Goal: Navigation & Orientation: Find specific page/section

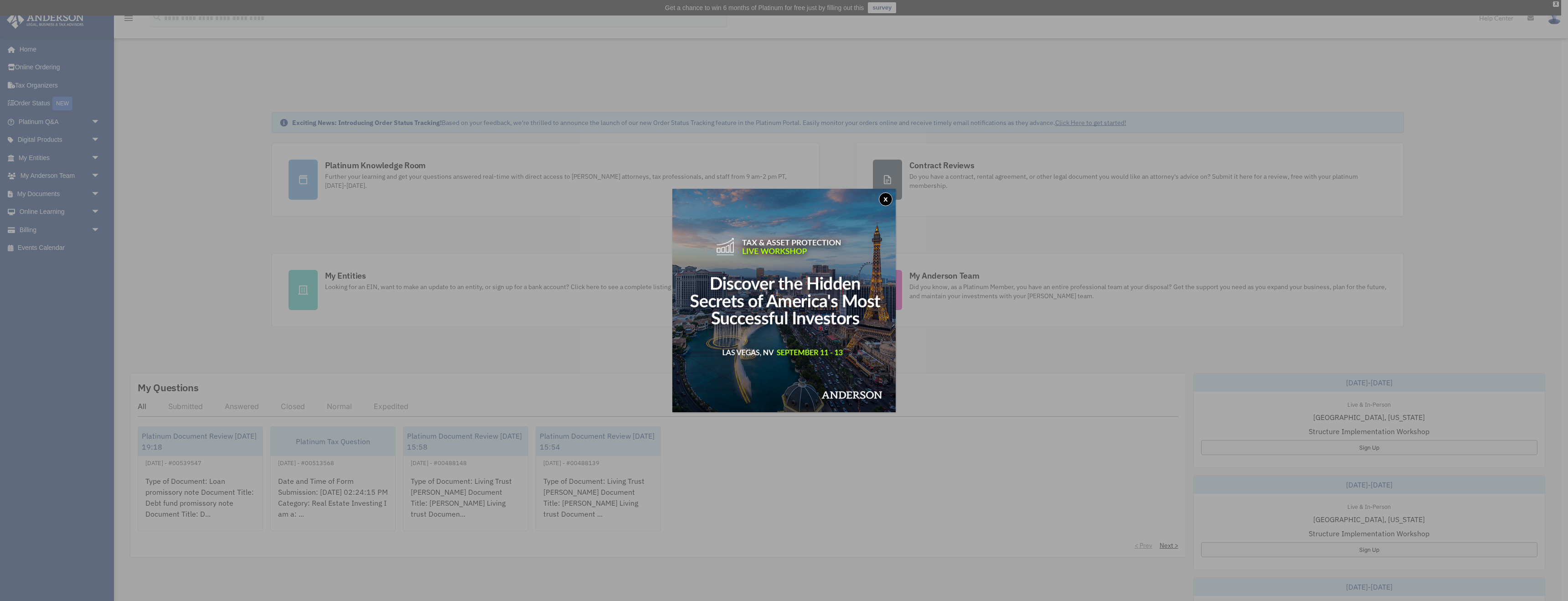
click at [881, 207] on img at bounding box center [783, 300] width 223 height 223
click at [887, 201] on button "x" at bounding box center [885, 199] width 14 height 14
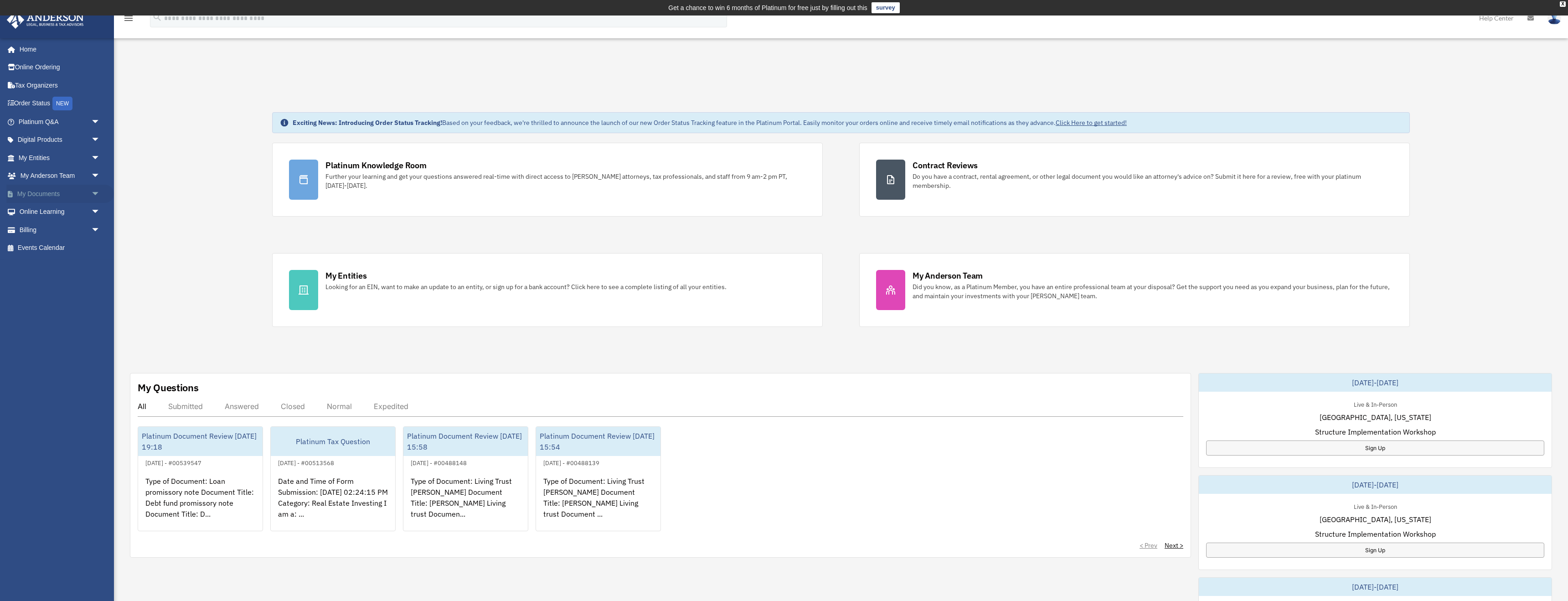
click at [66, 194] on link "My Documents arrow_drop_down" at bounding box center [60, 194] width 108 height 18
click at [96, 193] on span "arrow_drop_down" at bounding box center [100, 194] width 18 height 19
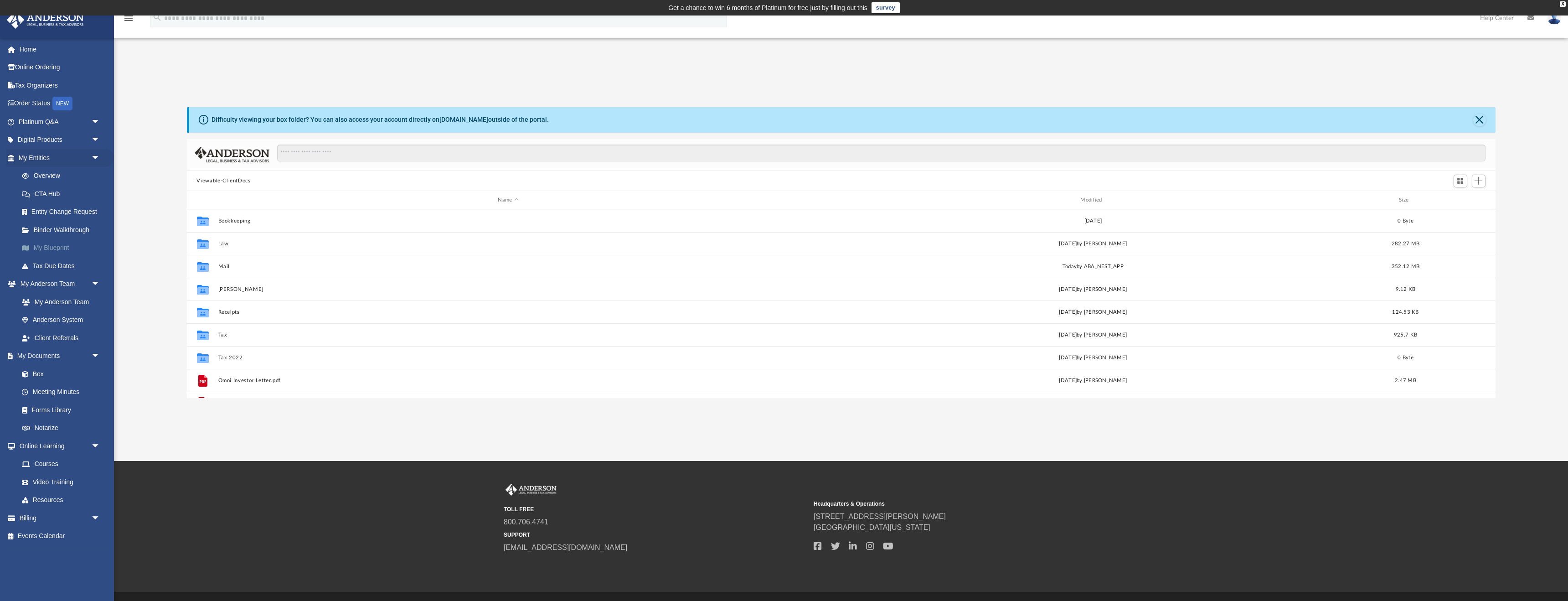
click at [58, 244] on link "My Blueprint" at bounding box center [63, 248] width 101 height 18
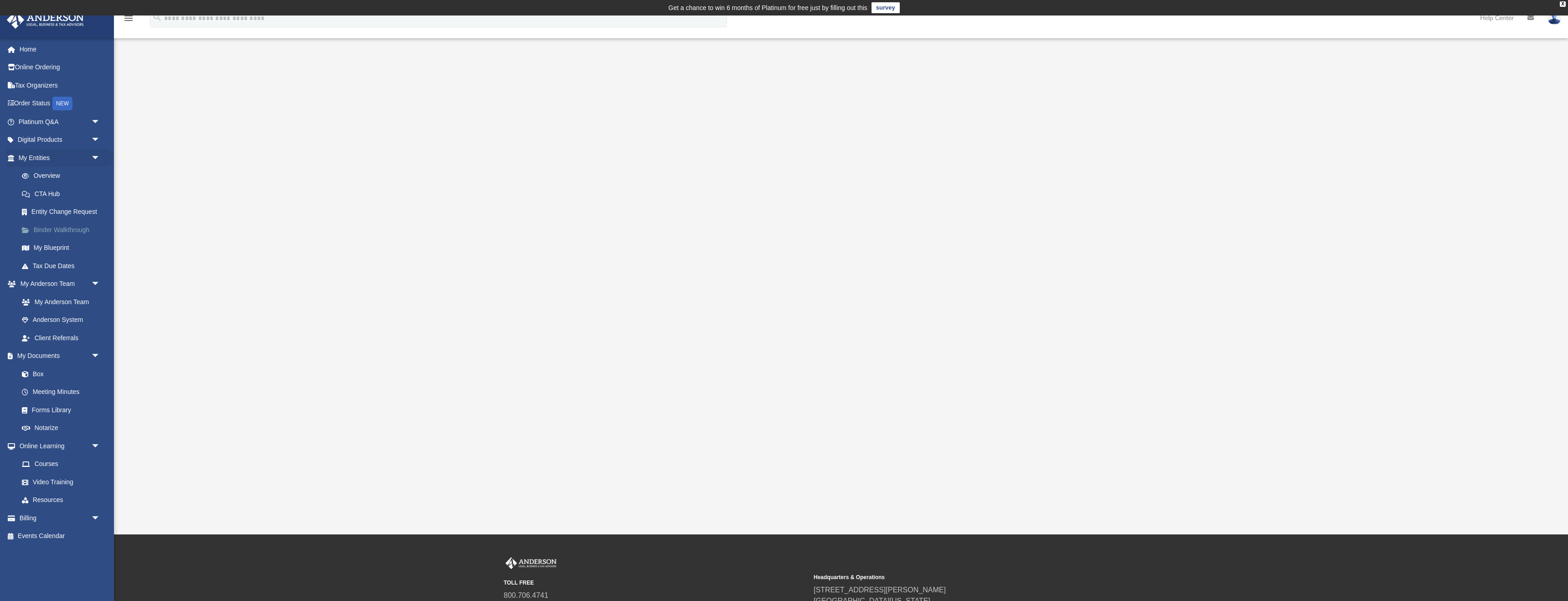
click at [62, 226] on link "Binder Walkthrough" at bounding box center [63, 230] width 101 height 18
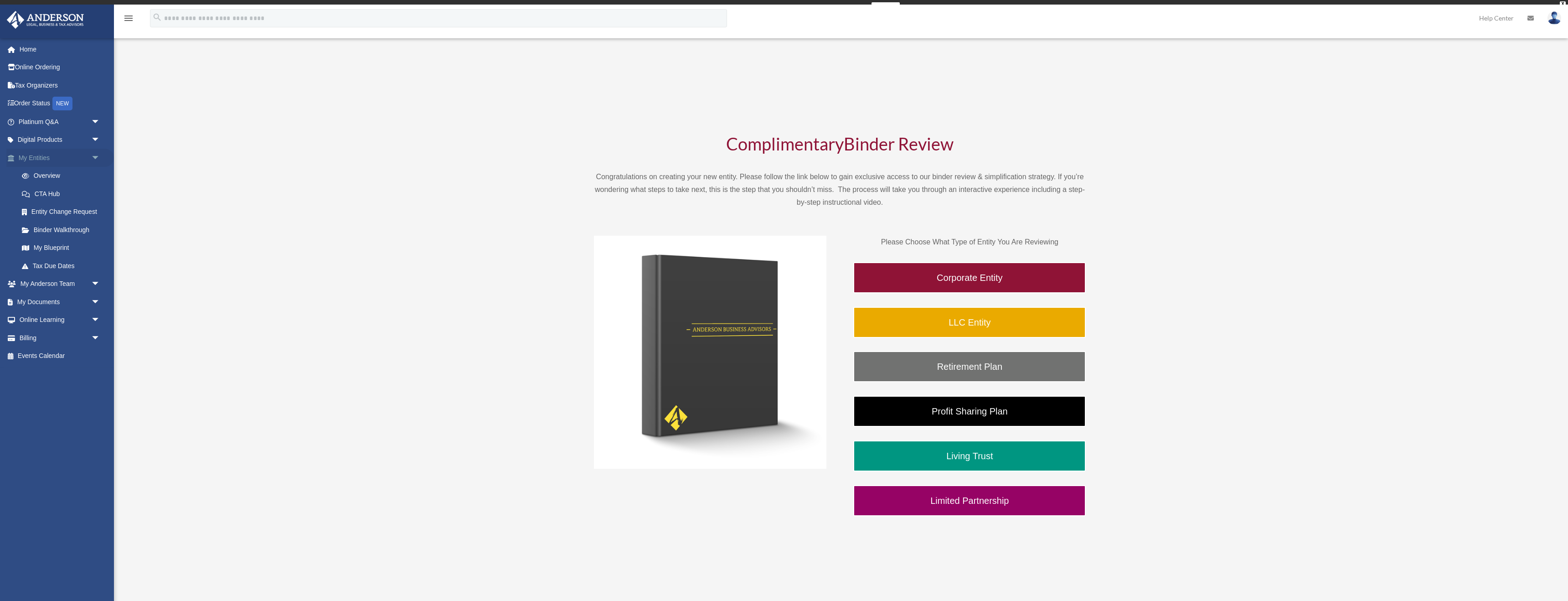
click at [96, 157] on span "arrow_drop_down" at bounding box center [100, 157] width 18 height 19
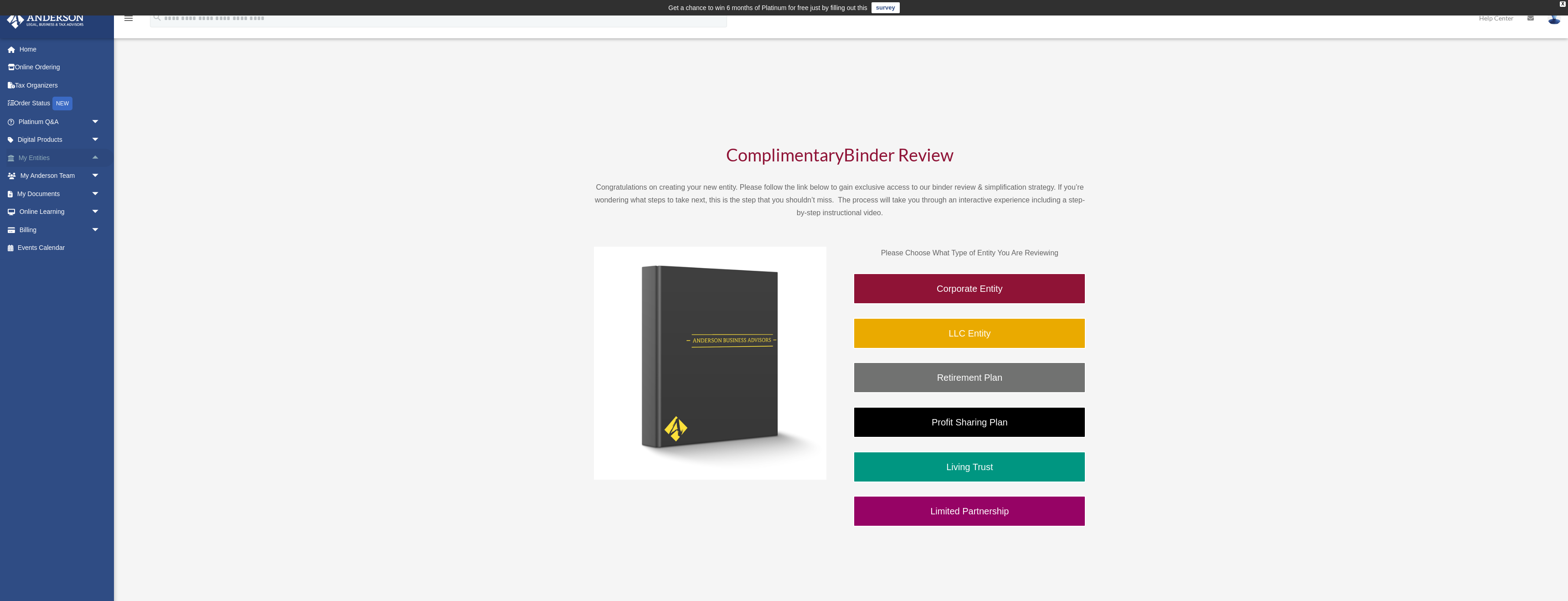
click at [96, 157] on span "arrow_drop_up" at bounding box center [100, 157] width 18 height 19
click at [53, 174] on link "Overview" at bounding box center [63, 176] width 101 height 18
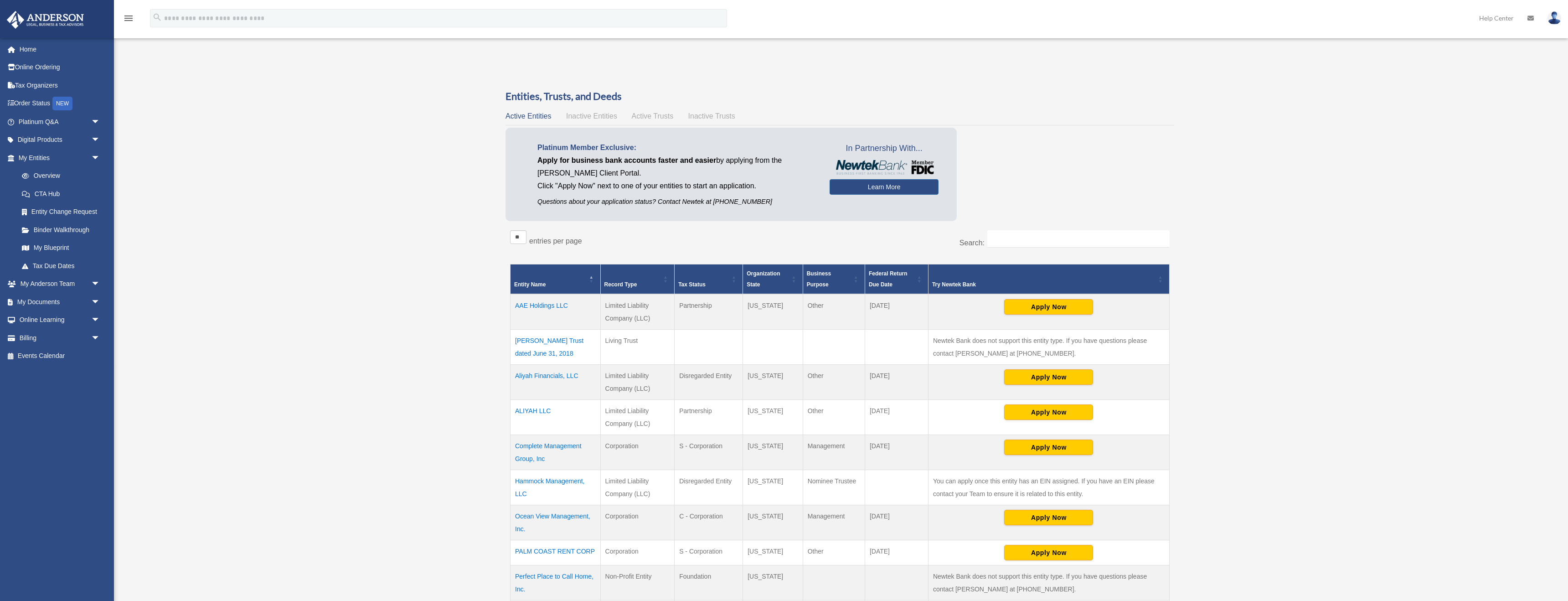
click at [51, 175] on link "Overview" at bounding box center [59, 176] width 92 height 18
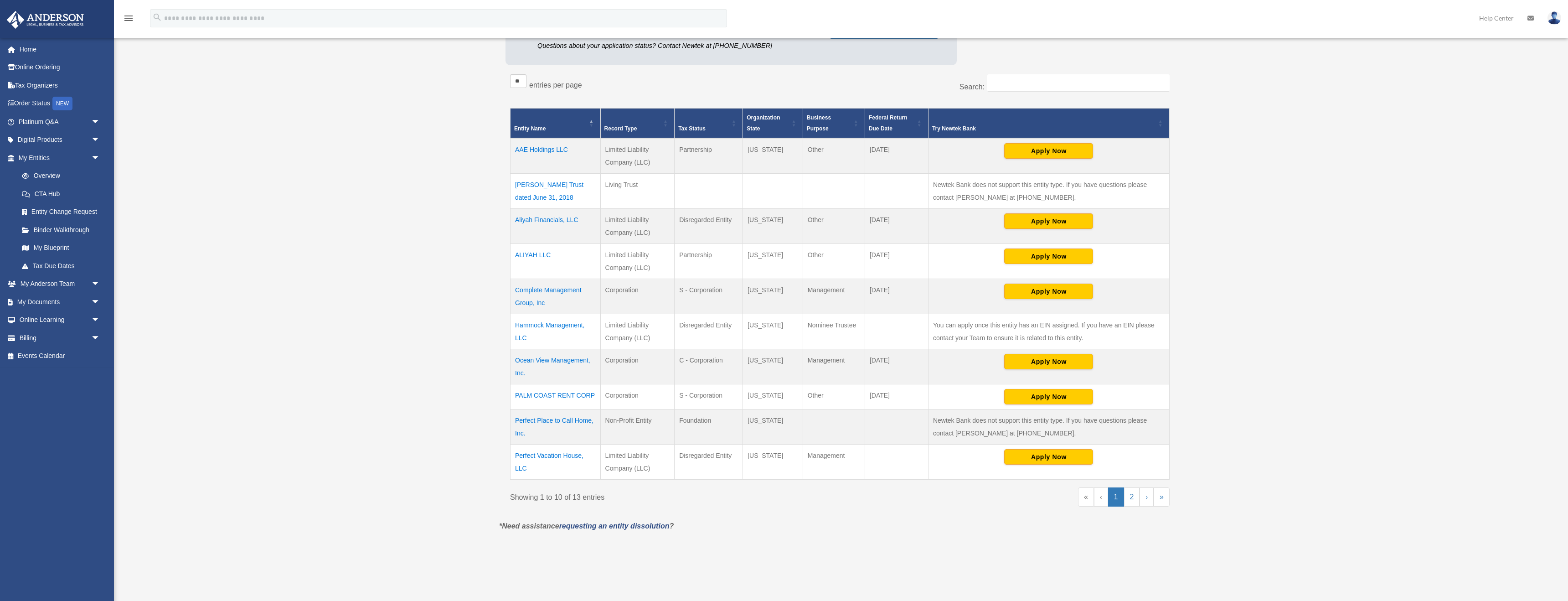
scroll to position [172, 0]
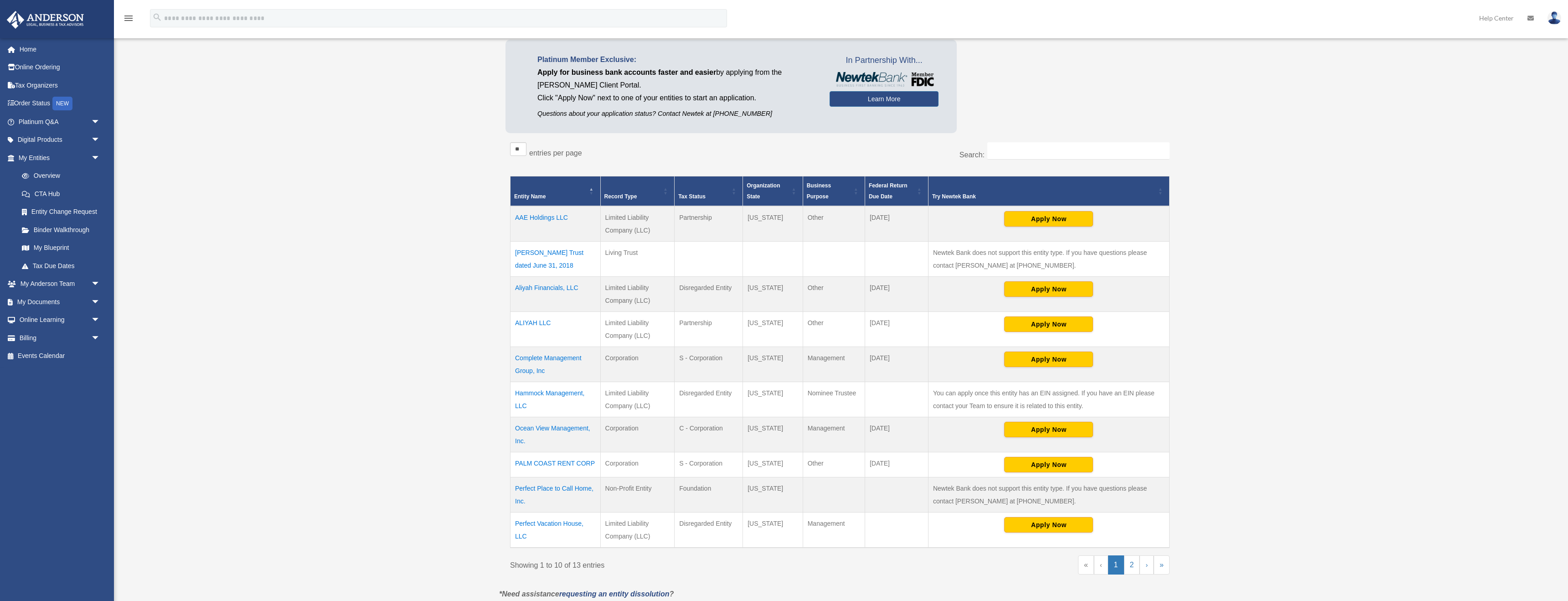
scroll to position [114, 0]
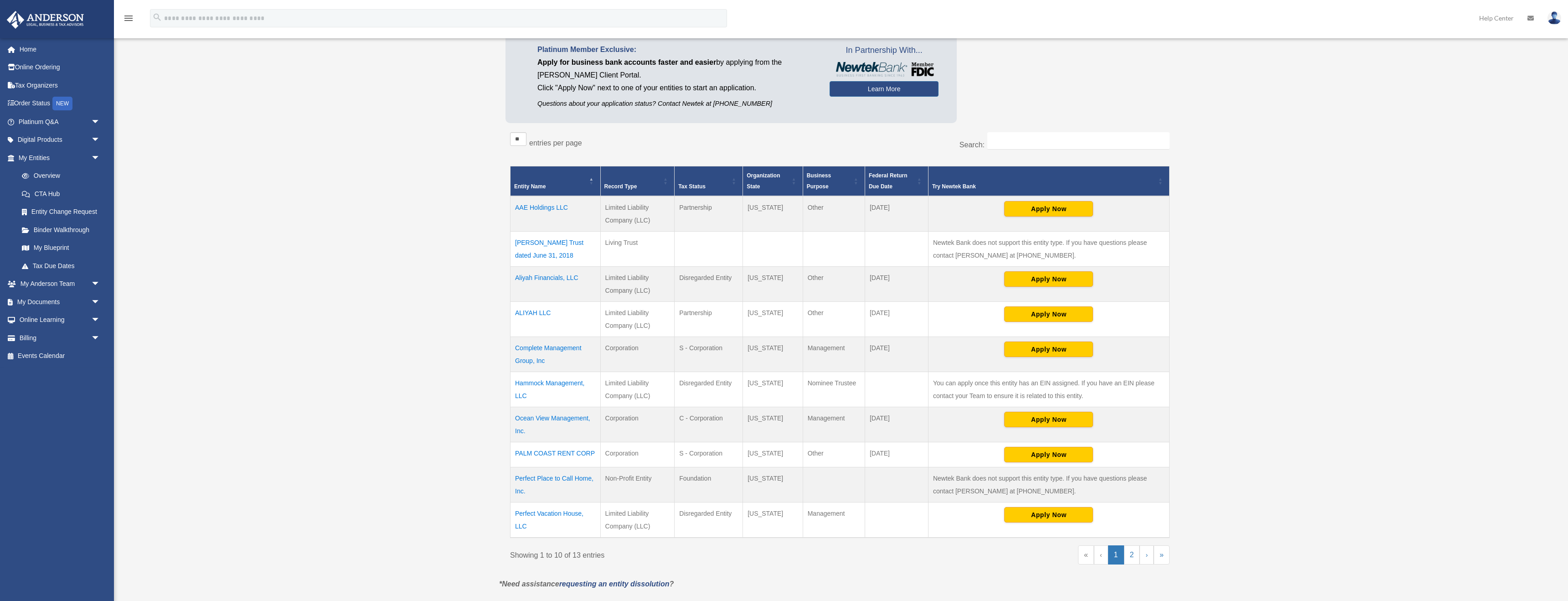
click at [554, 512] on td "Perfect Vacation House, LLC" at bounding box center [555, 520] width 90 height 36
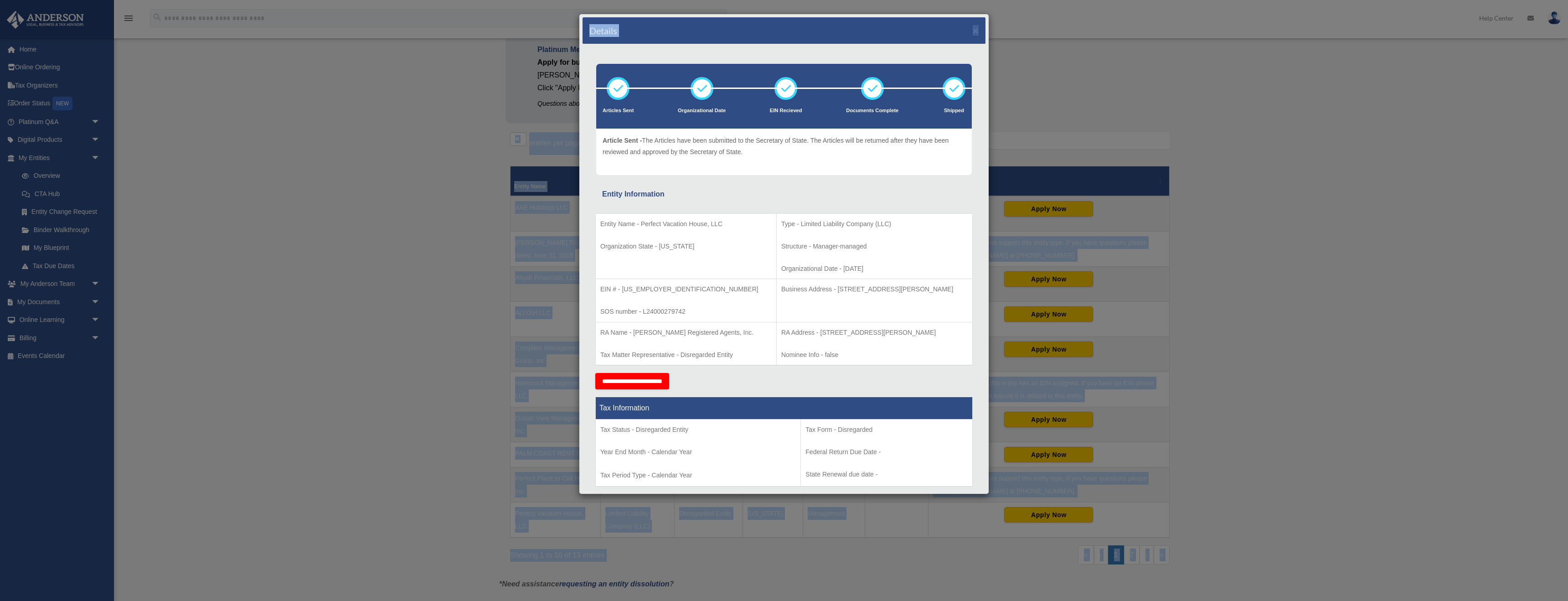
drag, startPoint x: 827, startPoint y: 38, endPoint x: 1699, endPoint y: 126, distance: 876.4
click at [1567, 126] on html "X Get a chance to win 6 months of Platinum for free just by filling out this su…" at bounding box center [784, 367] width 1568 height 961
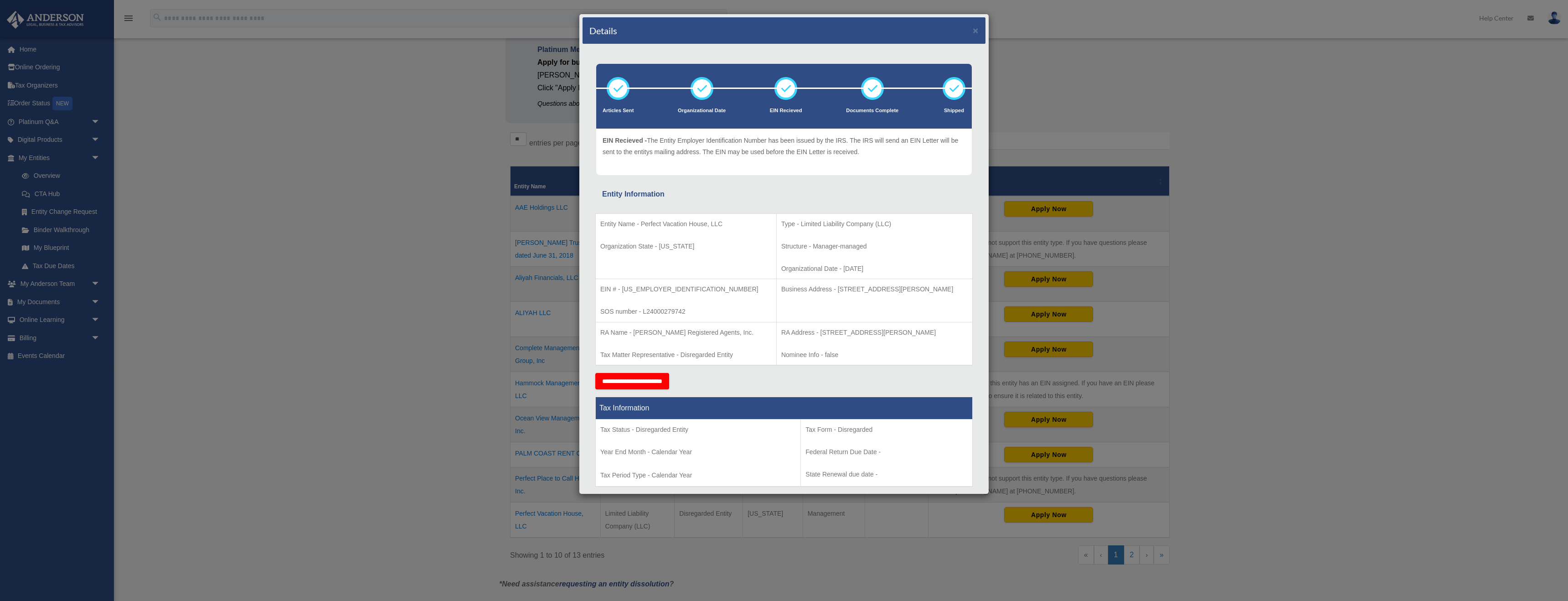
click at [314, 63] on div "Details × Articles Sent Organizational Date" at bounding box center [784, 300] width 1568 height 601
click at [312, 89] on div "Details × Articles Sent Organizational Date" at bounding box center [784, 300] width 1568 height 601
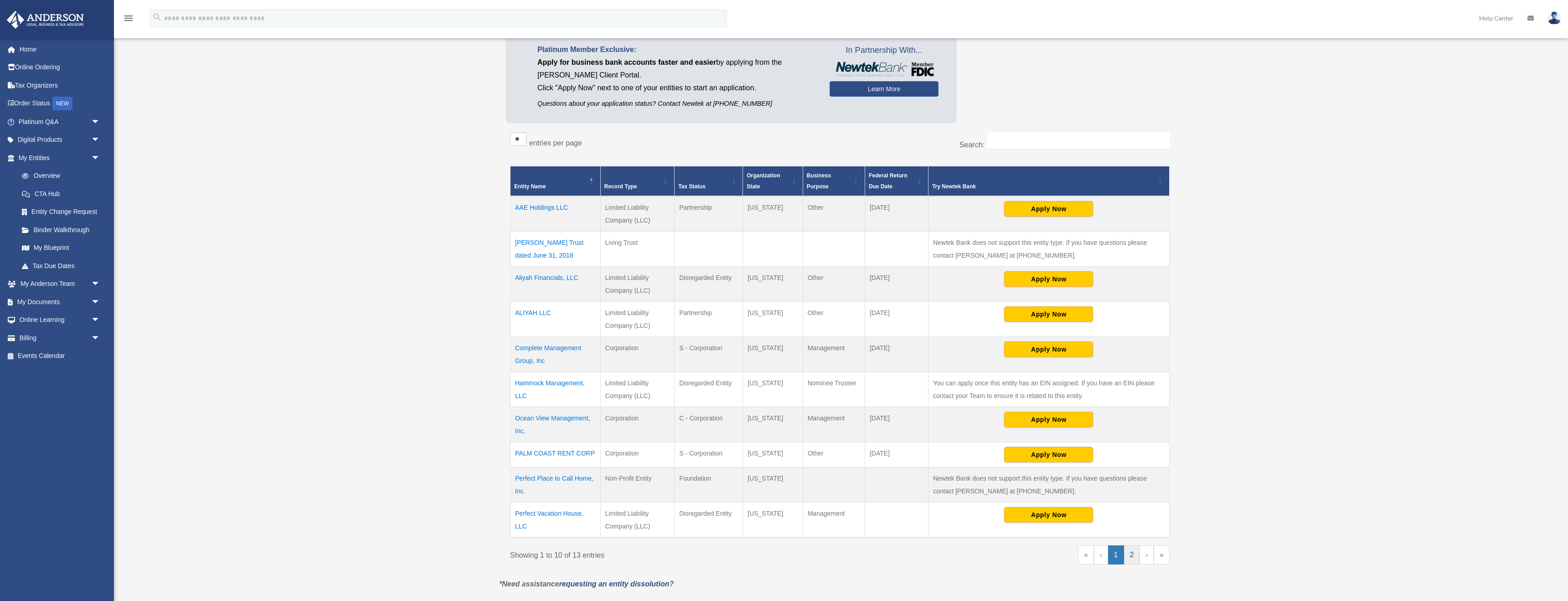
click at [1131, 555] on link "2" at bounding box center [1132, 555] width 16 height 19
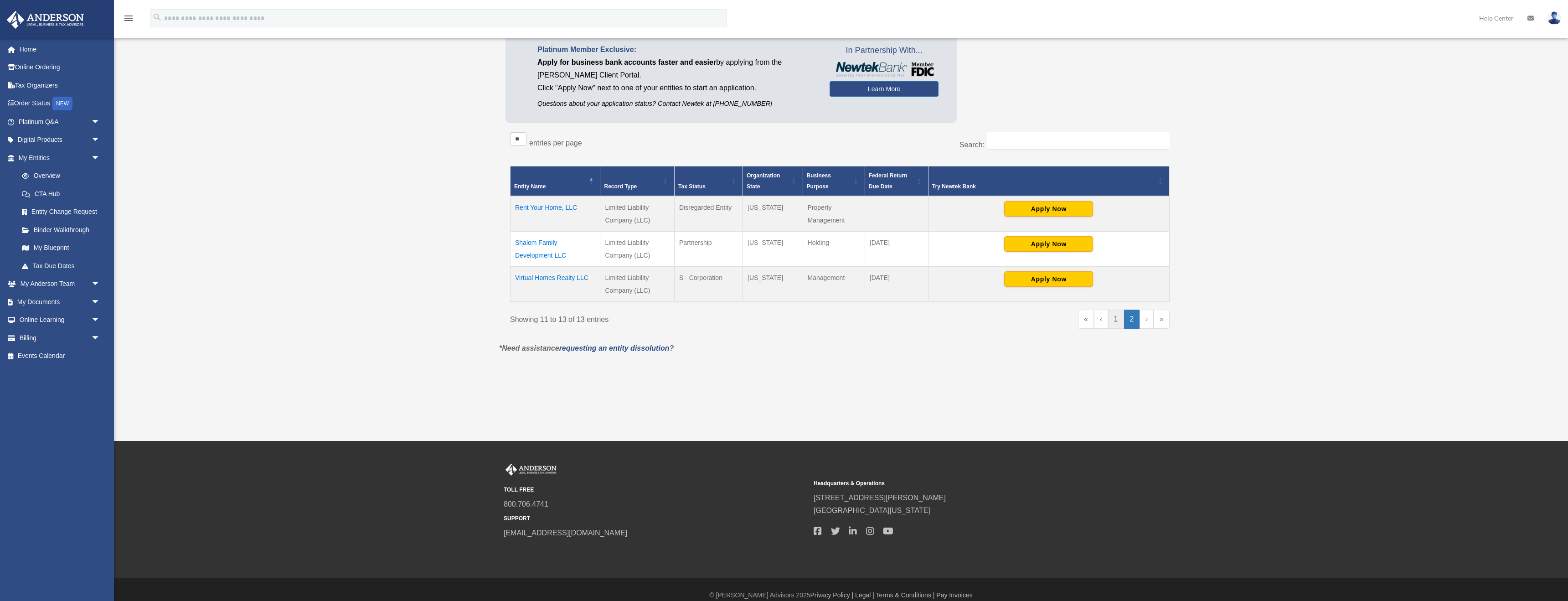
click at [1115, 321] on link "1" at bounding box center [1116, 320] width 16 height 19
